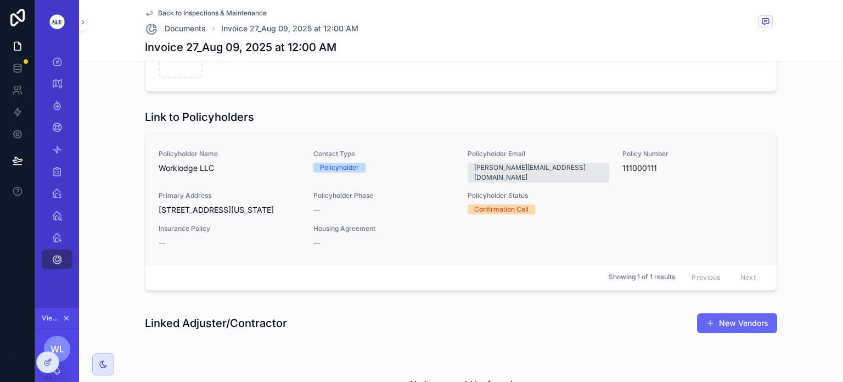
scroll to position [718, 0]
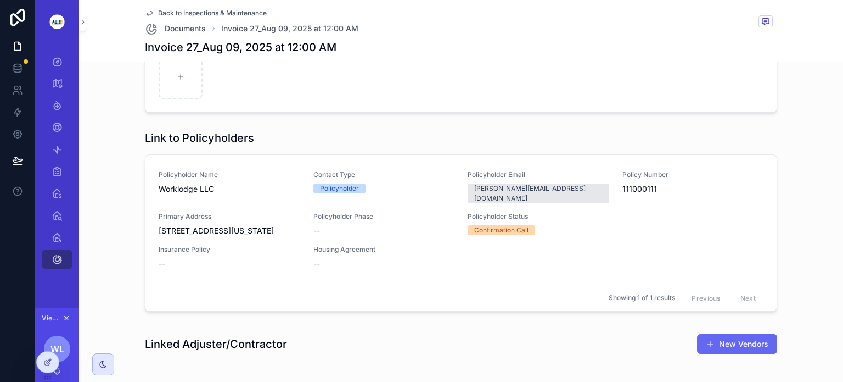
click at [189, 13] on span "Back to Inspections & Maintenance" at bounding box center [212, 13] width 109 height 9
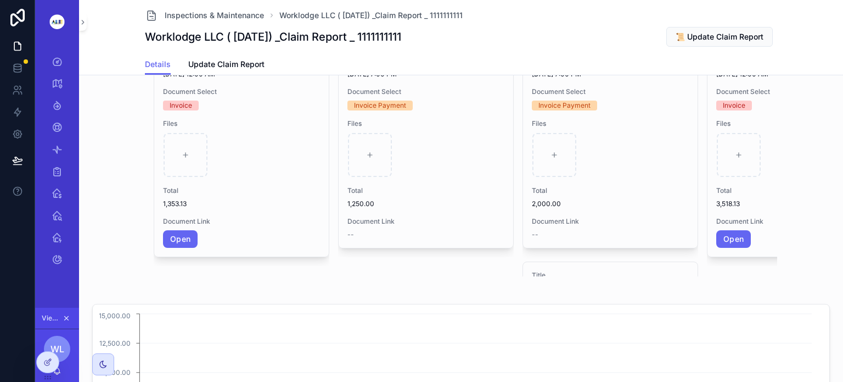
scroll to position [0, 549]
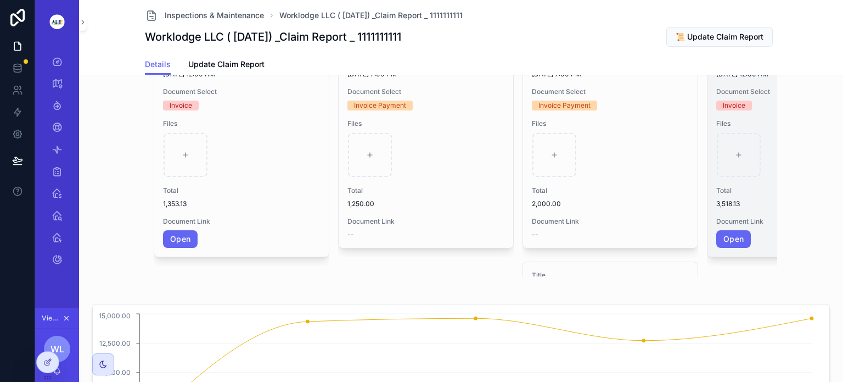
click at [762, 128] on span "Files" at bounding box center [794, 123] width 157 height 9
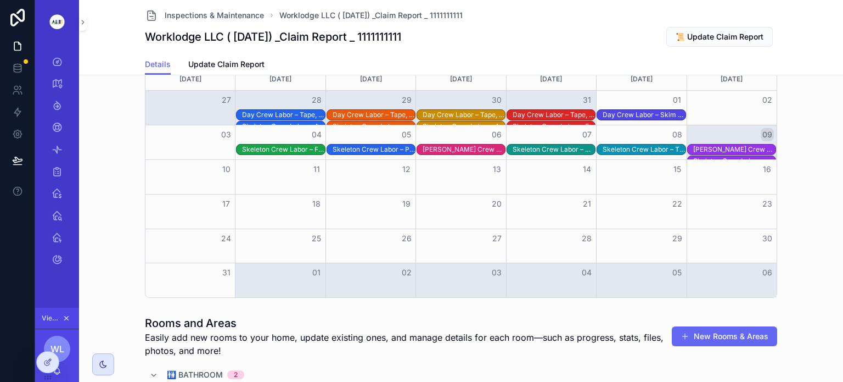
scroll to position [1752, 0]
click at [124, 250] on div "New Tasks and Actions [DATE] [DATE] Month [DATE] [DATE] [DATE] [DATE] [DATE] [D…" at bounding box center [460, 154] width 755 height 295
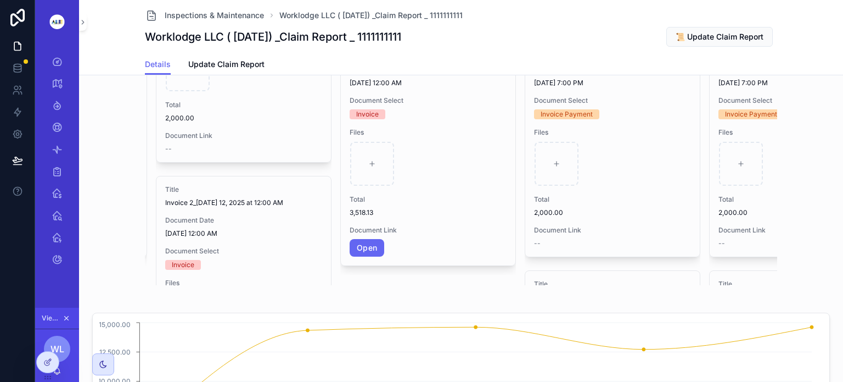
scroll to position [710, 0]
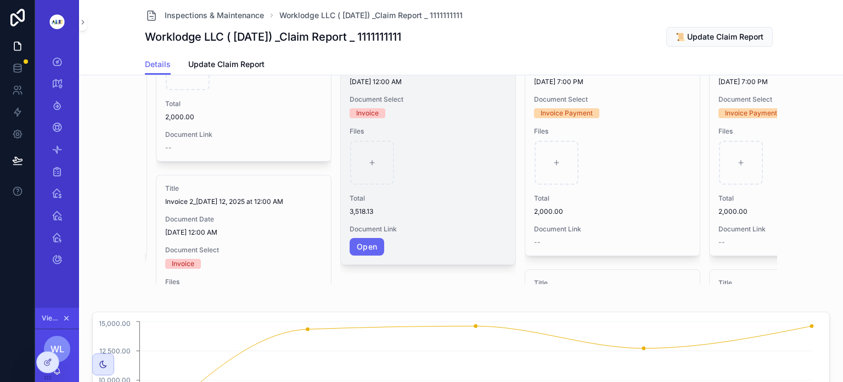
click at [355, 216] on span "3,518.13" at bounding box center [428, 211] width 157 height 9
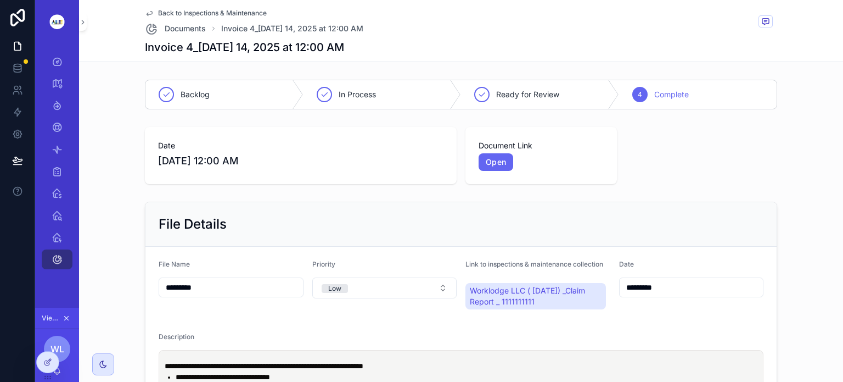
click at [145, 9] on icon "scrollable content" at bounding box center [149, 13] width 9 height 9
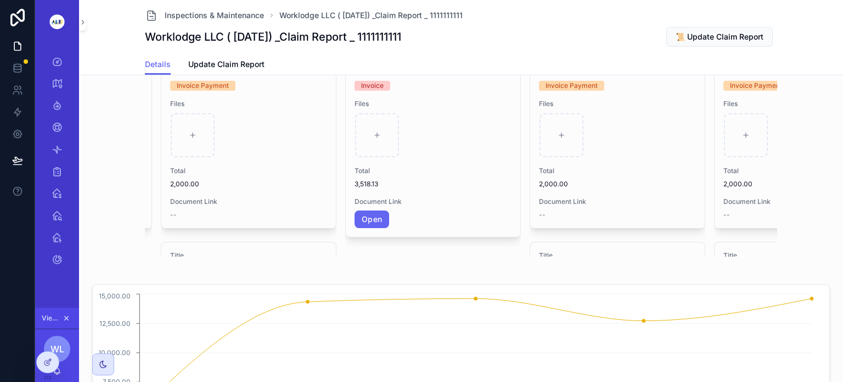
scroll to position [0, 362]
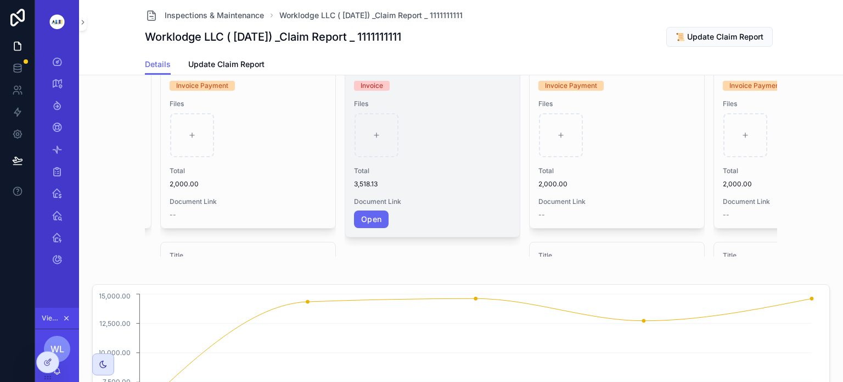
click at [455, 157] on div "scrollable content" at bounding box center [433, 135] width 156 height 44
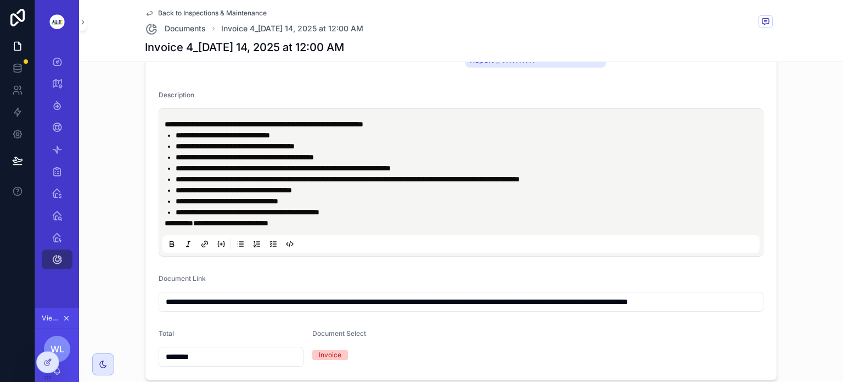
scroll to position [245, 0]
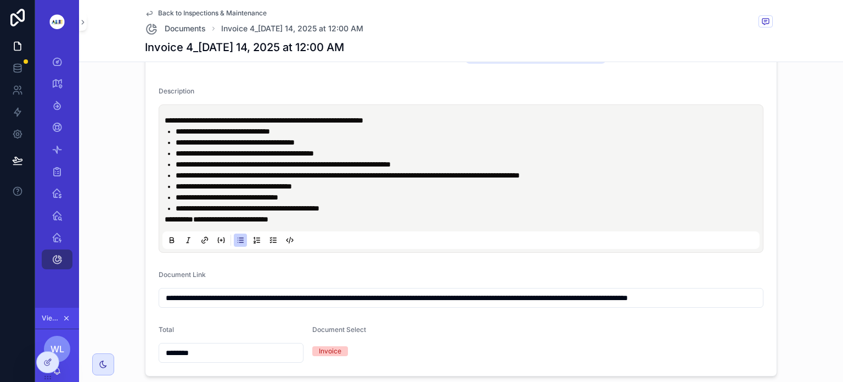
click at [432, 192] on li "**********" at bounding box center [469, 197] width 586 height 11
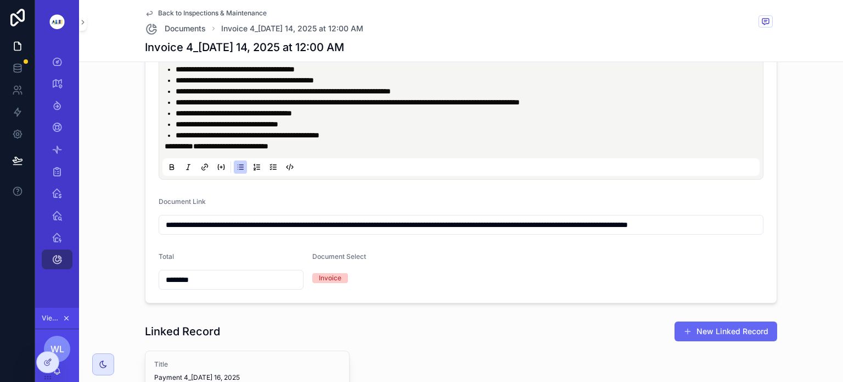
scroll to position [299, 0]
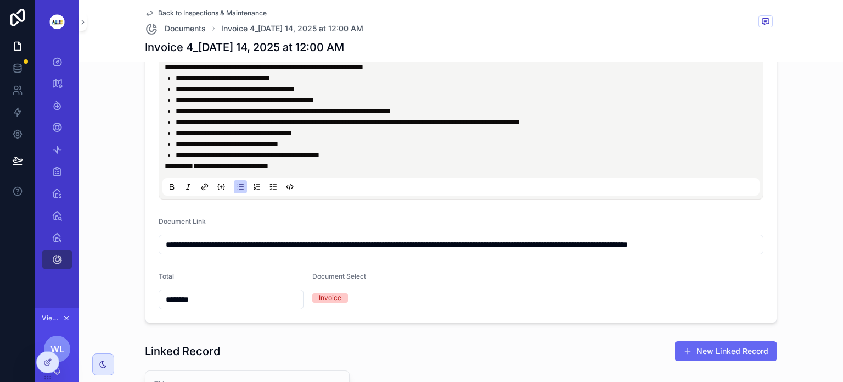
click at [389, 245] on input "**********" at bounding box center [461, 244] width 604 height 15
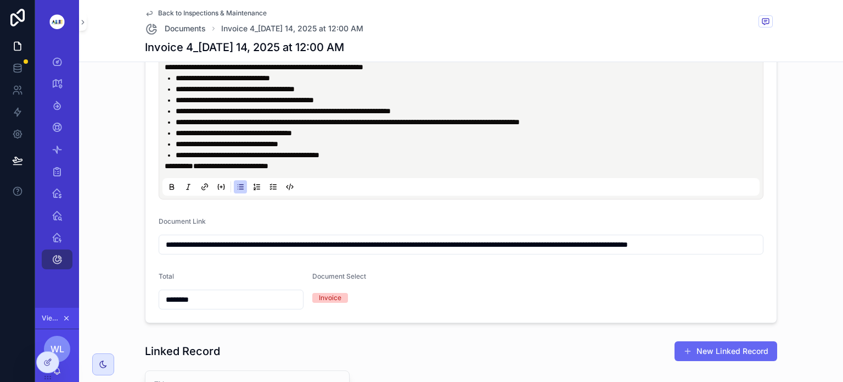
click at [389, 245] on input "**********" at bounding box center [461, 244] width 604 height 15
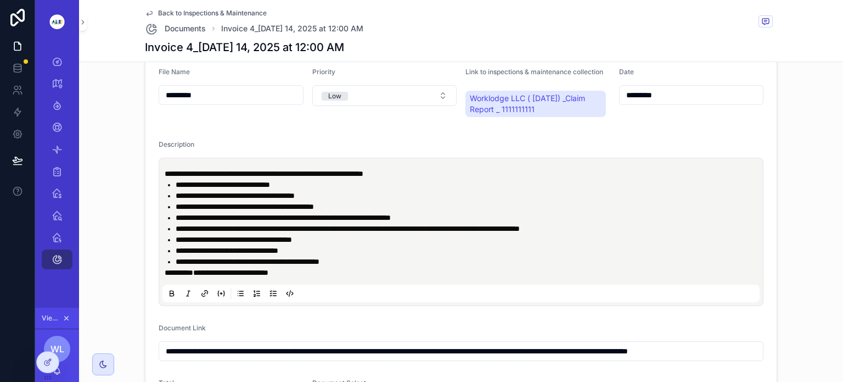
scroll to position [188, 0]
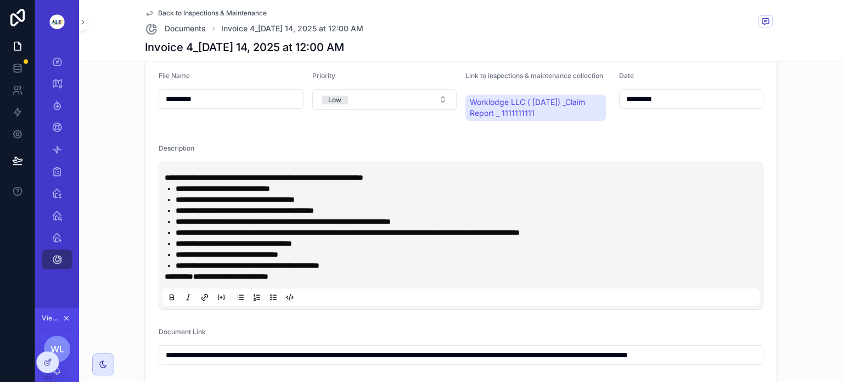
click at [190, 12] on span "Back to Inspections & Maintenance" at bounding box center [212, 13] width 109 height 9
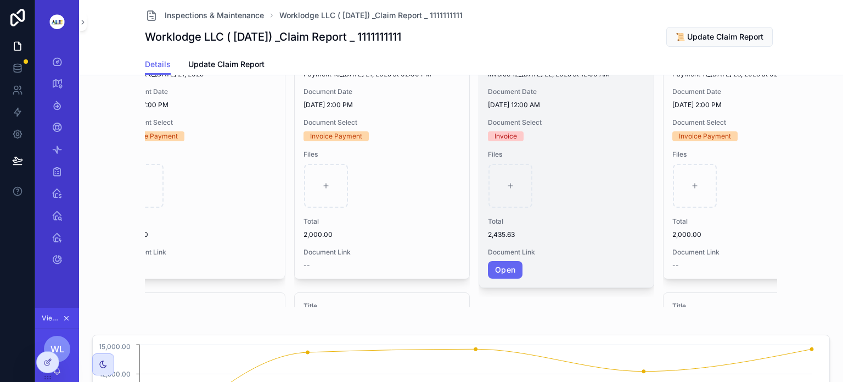
scroll to position [688, 0]
click at [562, 176] on div "scrollable content" at bounding box center [567, 184] width 156 height 44
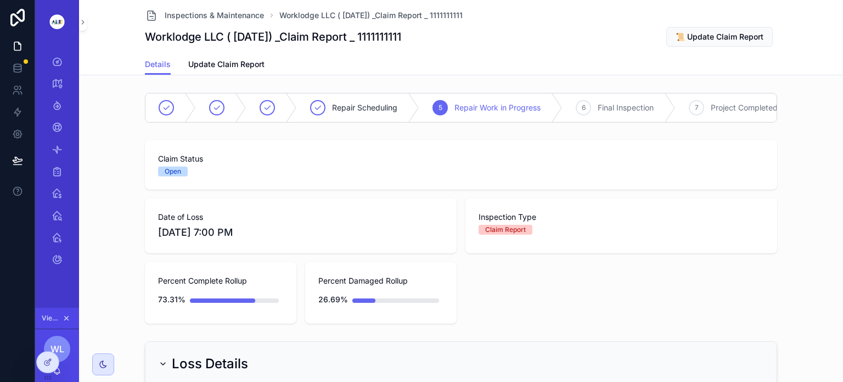
scroll to position [0, 549]
